Goal: Manage account settings

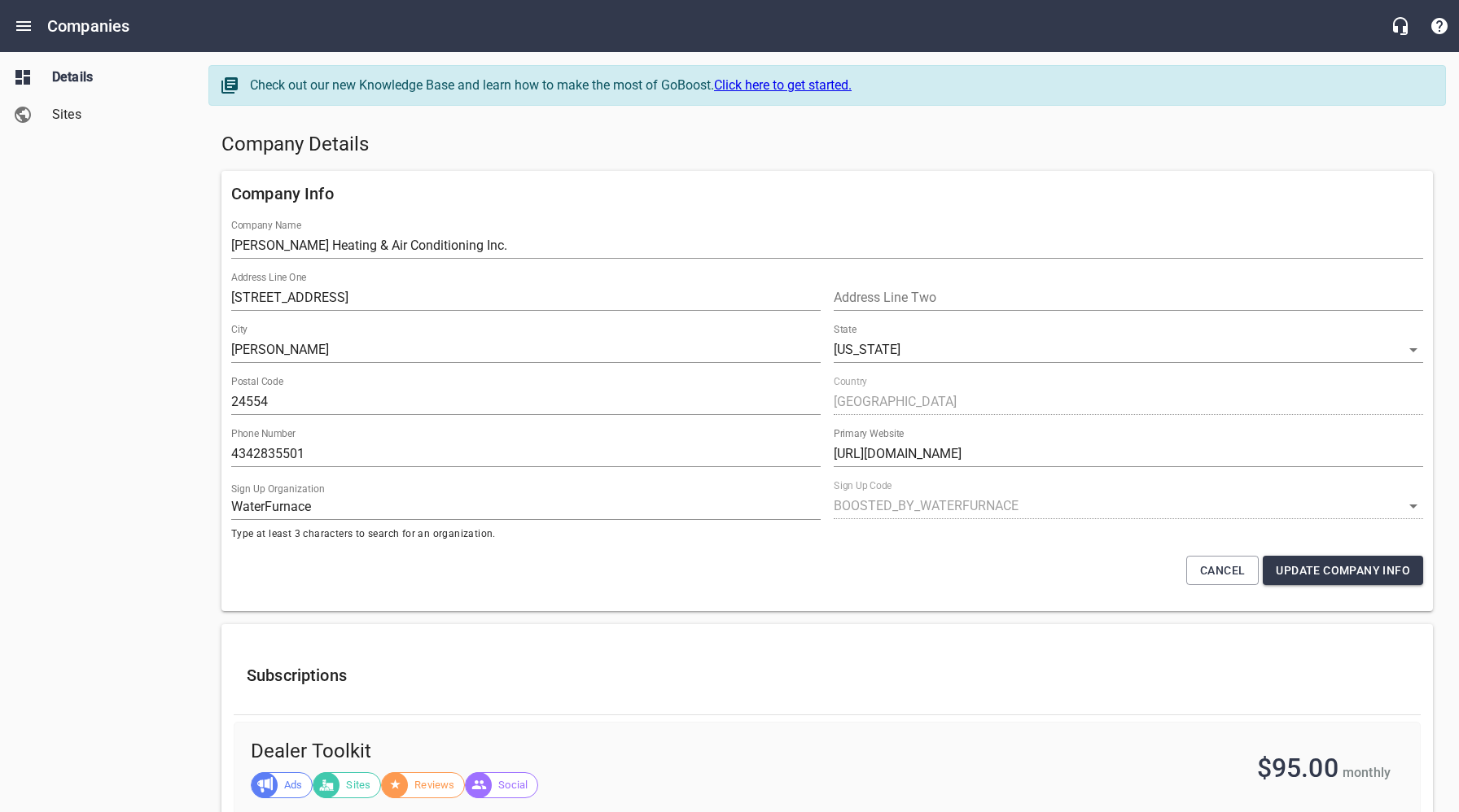
select select "[US_STATE]"
select select "5"
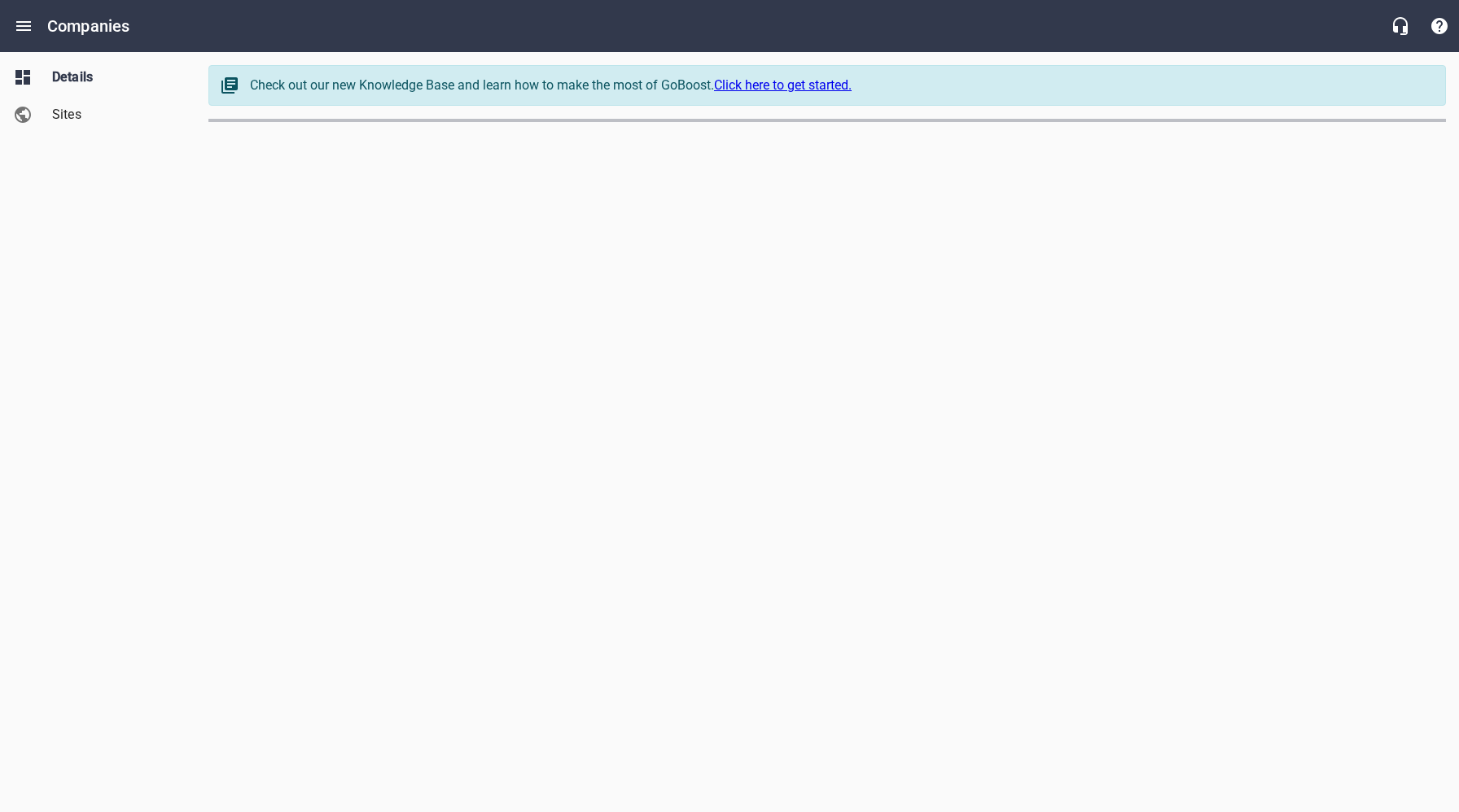
select select "[US_STATE]"
select select "5"
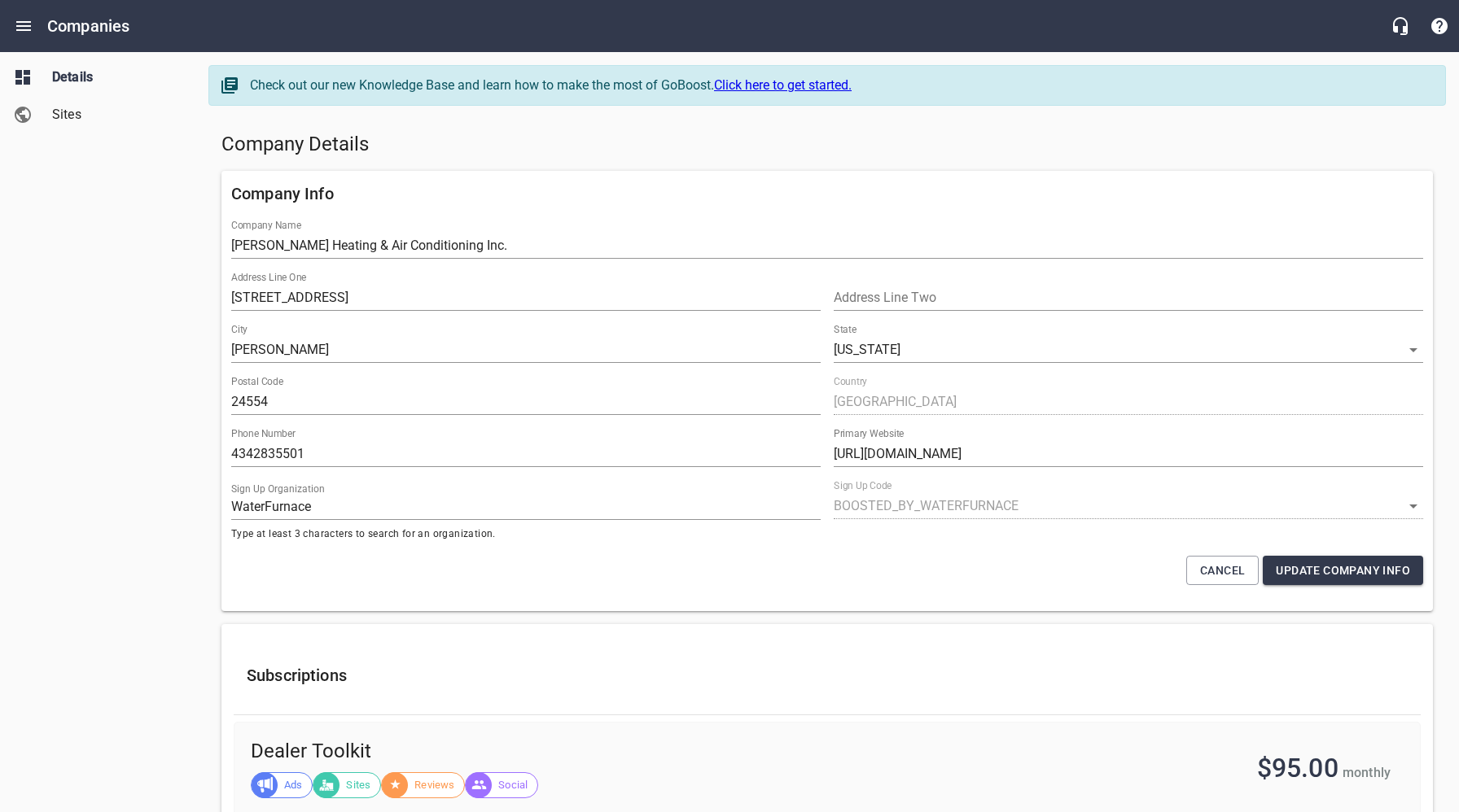
drag, startPoint x: 600, startPoint y: 147, endPoint x: 577, endPoint y: 151, distance: 23.3
click at [600, 147] on h5 "Company Details" at bounding box center [827, 144] width 1212 height 26
